Goal: Transaction & Acquisition: Purchase product/service

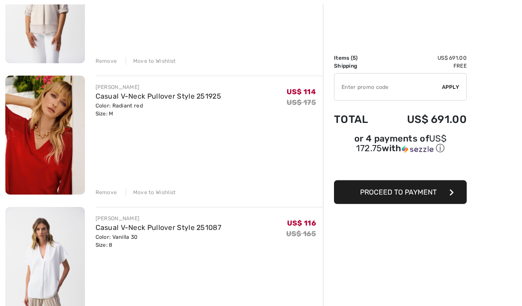
scroll to position [444, 0]
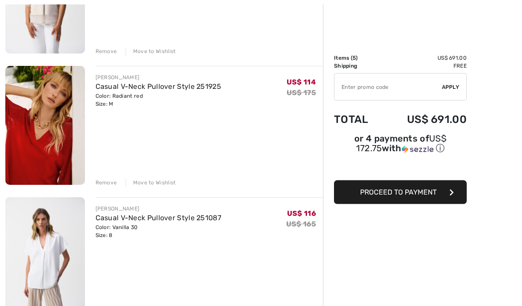
click at [50, 240] on img at bounding box center [45, 257] width 80 height 119
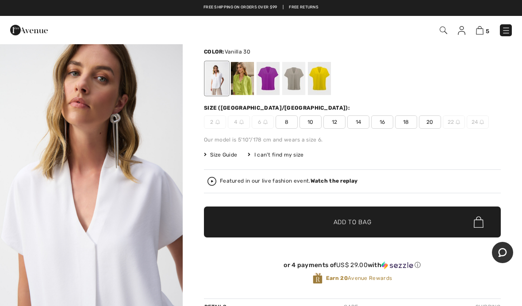
scroll to position [27, 0]
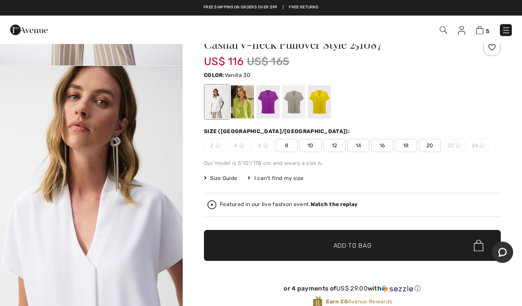
click at [348, 204] on strong "Watch the replay" at bounding box center [334, 205] width 47 height 6
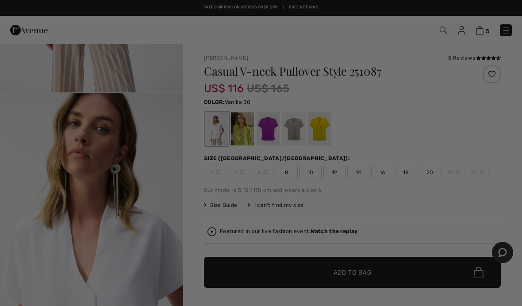
scroll to position [0, 0]
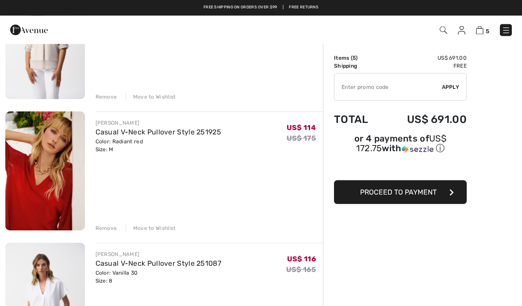
scroll to position [398, 0]
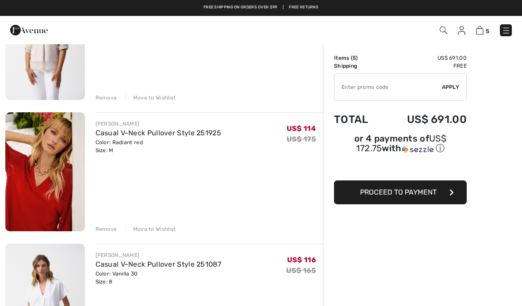
click at [60, 139] on img at bounding box center [45, 171] width 80 height 119
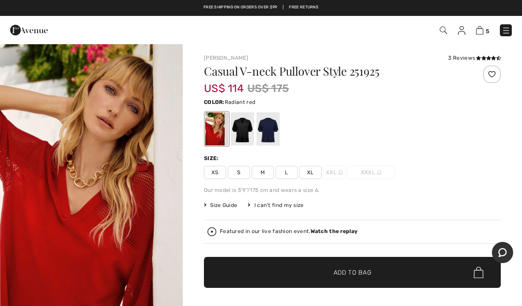
click at [338, 231] on strong "Watch the replay" at bounding box center [334, 231] width 47 height 6
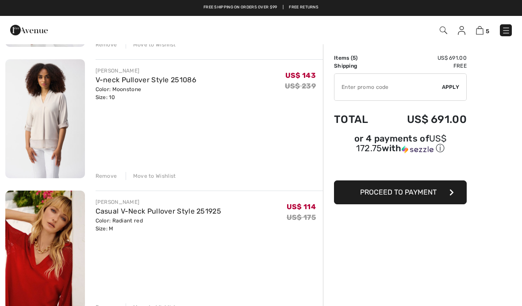
scroll to position [322, 0]
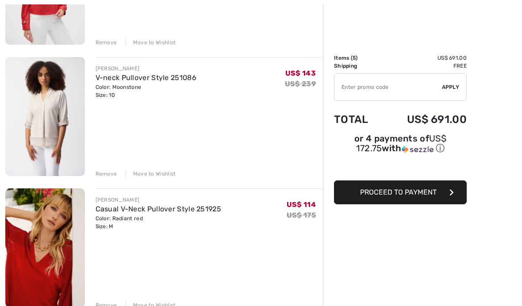
click at [52, 95] on img at bounding box center [45, 116] width 80 height 119
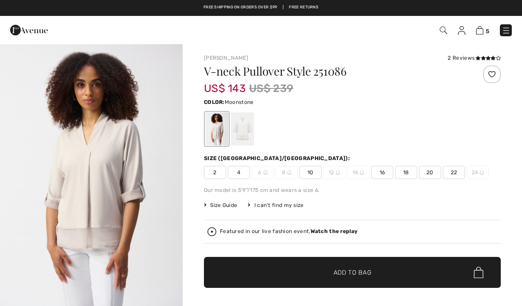
click at [338, 230] on strong "Watch the replay" at bounding box center [334, 231] width 47 height 6
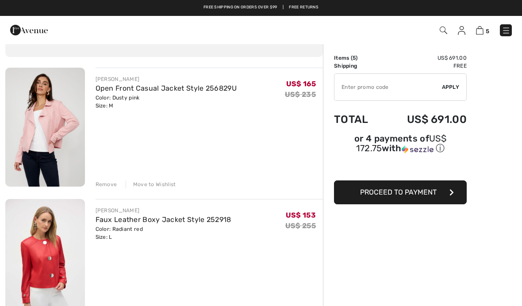
scroll to position [48, 0]
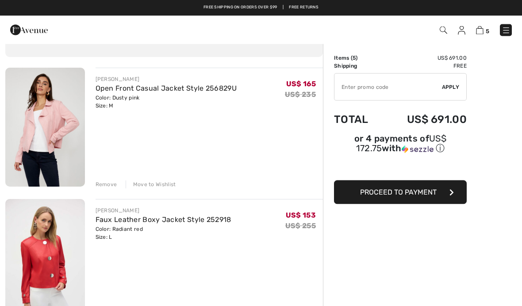
click at [59, 103] on img at bounding box center [45, 127] width 80 height 119
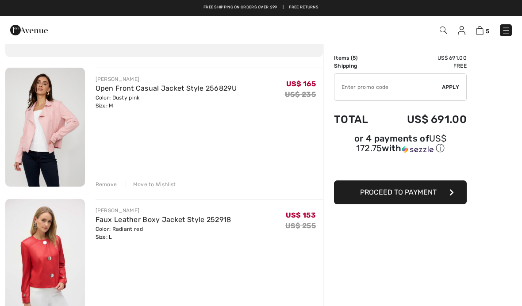
click at [49, 243] on img at bounding box center [45, 258] width 80 height 119
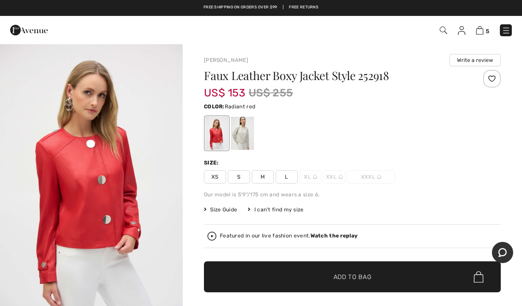
click at [342, 236] on strong "Watch the replay" at bounding box center [334, 236] width 47 height 6
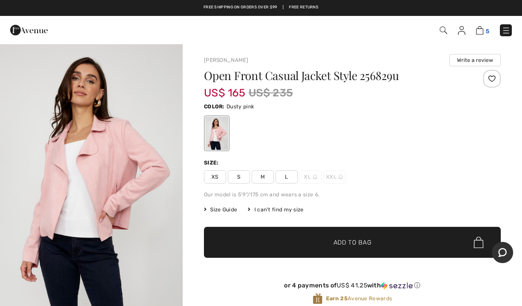
click at [477, 32] on img at bounding box center [480, 30] width 8 height 8
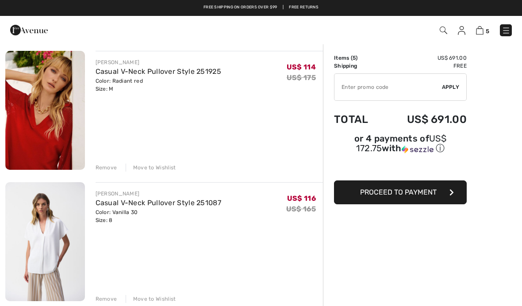
scroll to position [459, 0]
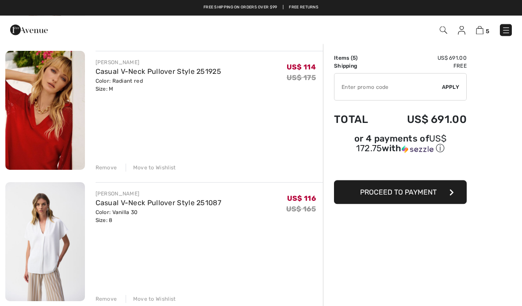
click at [39, 243] on img at bounding box center [45, 242] width 80 height 119
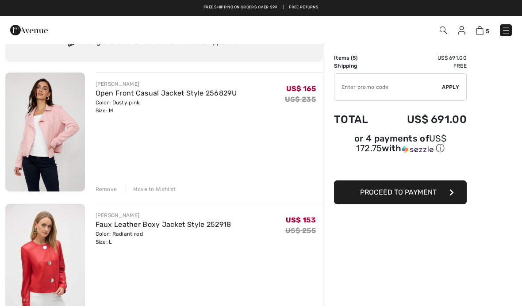
scroll to position [28, 0]
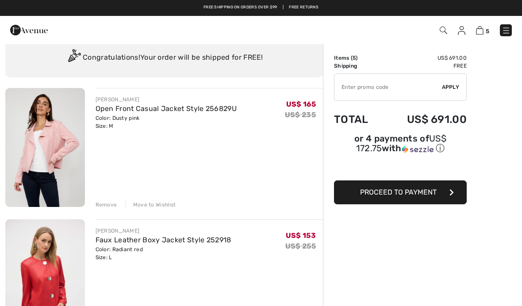
click at [34, 135] on img at bounding box center [45, 147] width 80 height 119
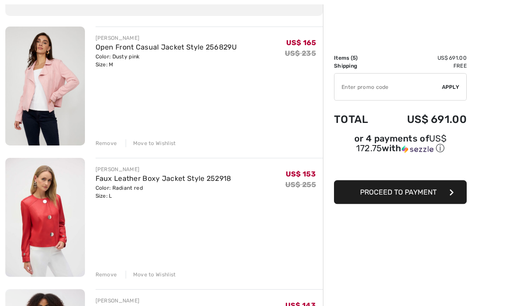
scroll to position [89, 0]
click at [35, 229] on img at bounding box center [45, 217] width 80 height 119
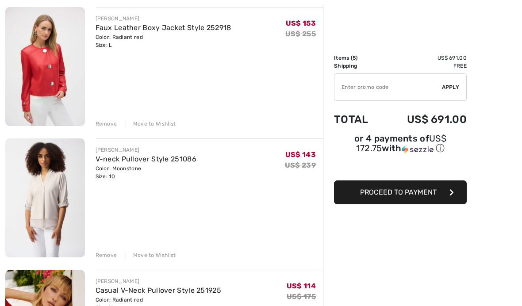
scroll to position [241, 0]
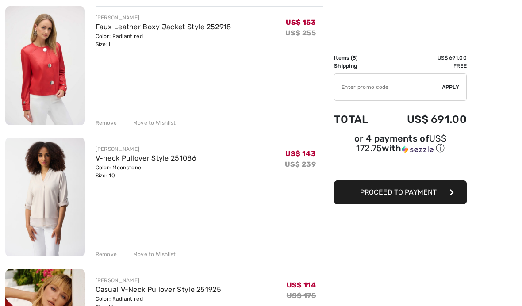
click at [42, 220] on img at bounding box center [45, 197] width 80 height 119
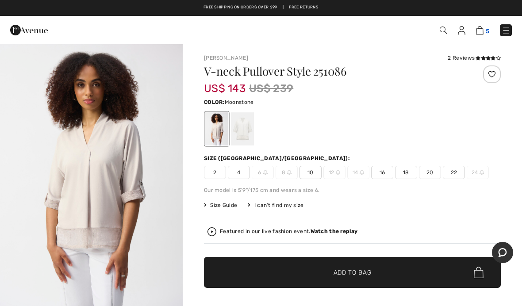
click at [481, 32] on img at bounding box center [480, 30] width 8 height 8
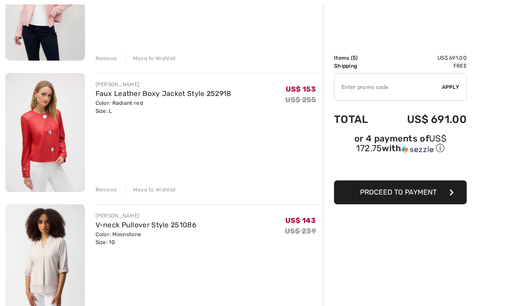
scroll to position [175, 0]
click at [419, 201] on button "Proceed to Payment" at bounding box center [400, 193] width 133 height 24
